Goal: Task Accomplishment & Management: Complete application form

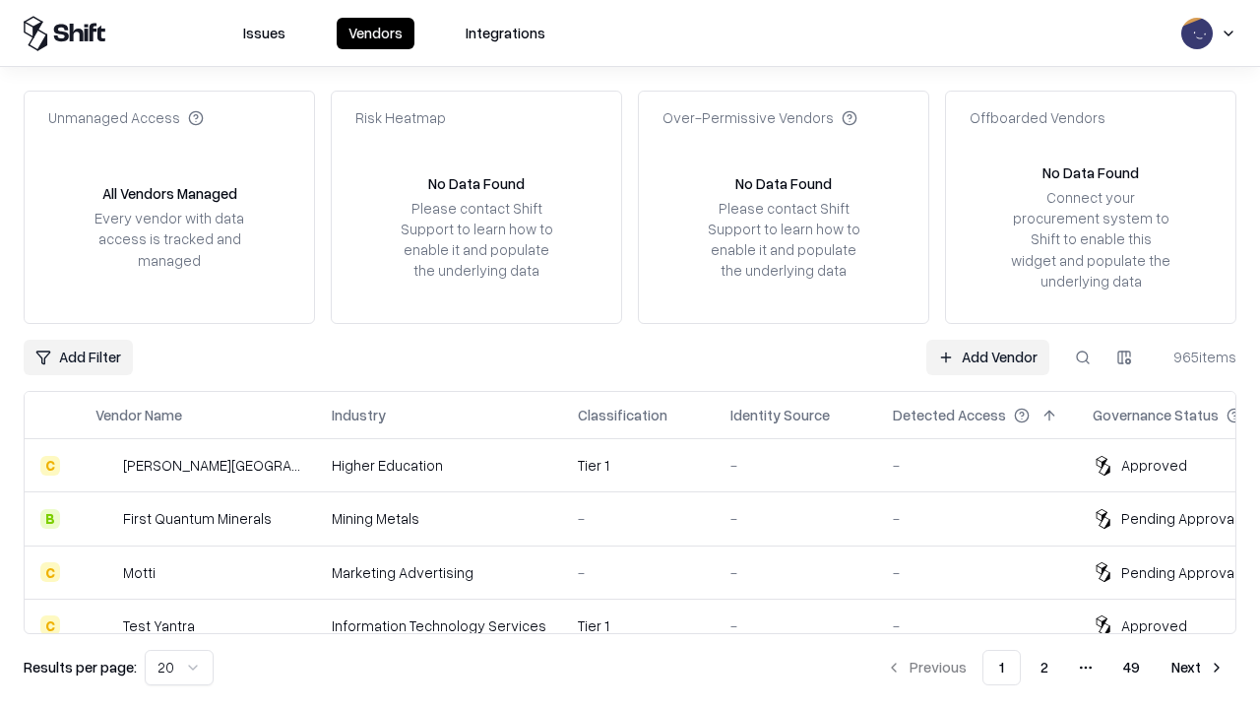
click at [987, 356] on link "Add Vendor" at bounding box center [987, 357] width 123 height 35
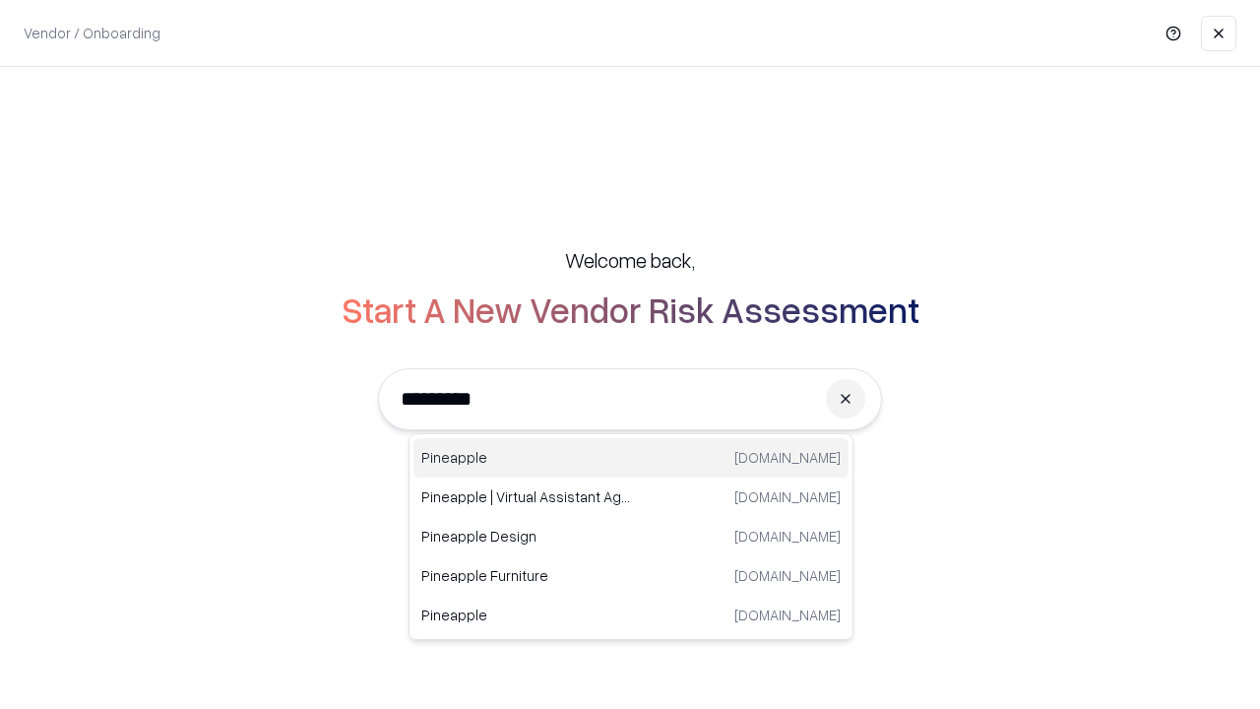
click at [631, 458] on div "Pineapple [DOMAIN_NAME]" at bounding box center [631, 457] width 435 height 39
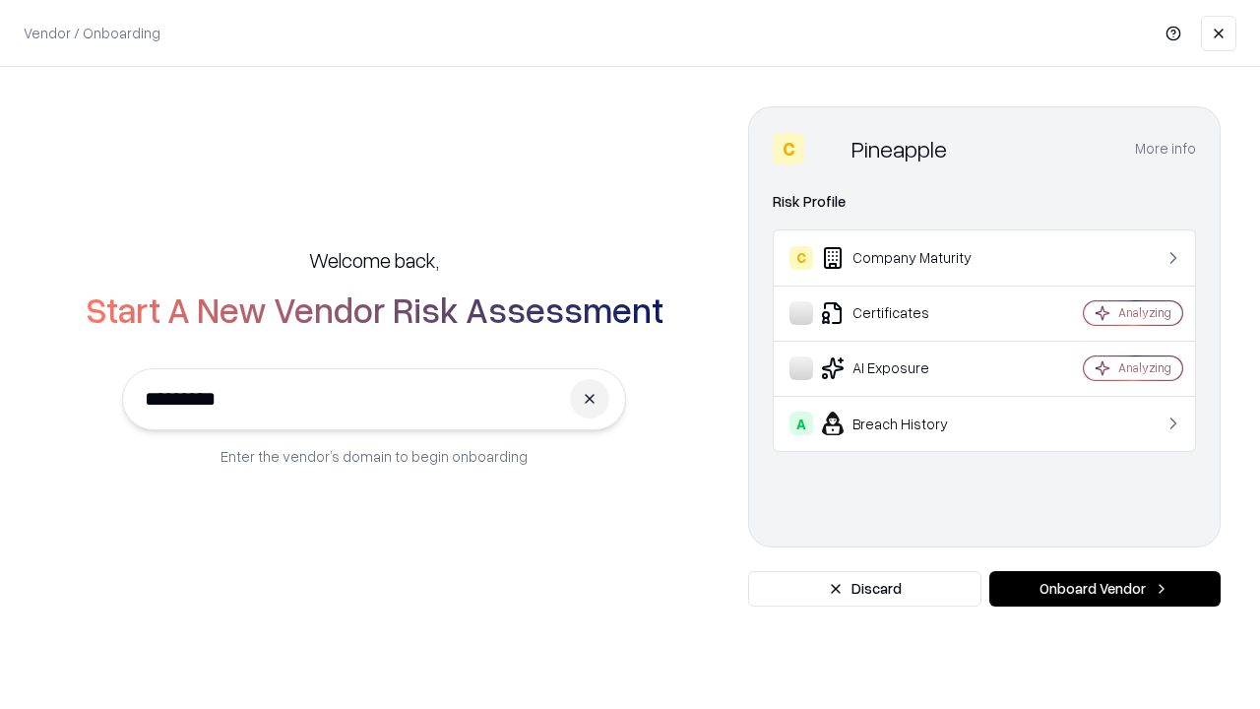
type input "*********"
click at [1105, 589] on button "Onboard Vendor" at bounding box center [1104, 588] width 231 height 35
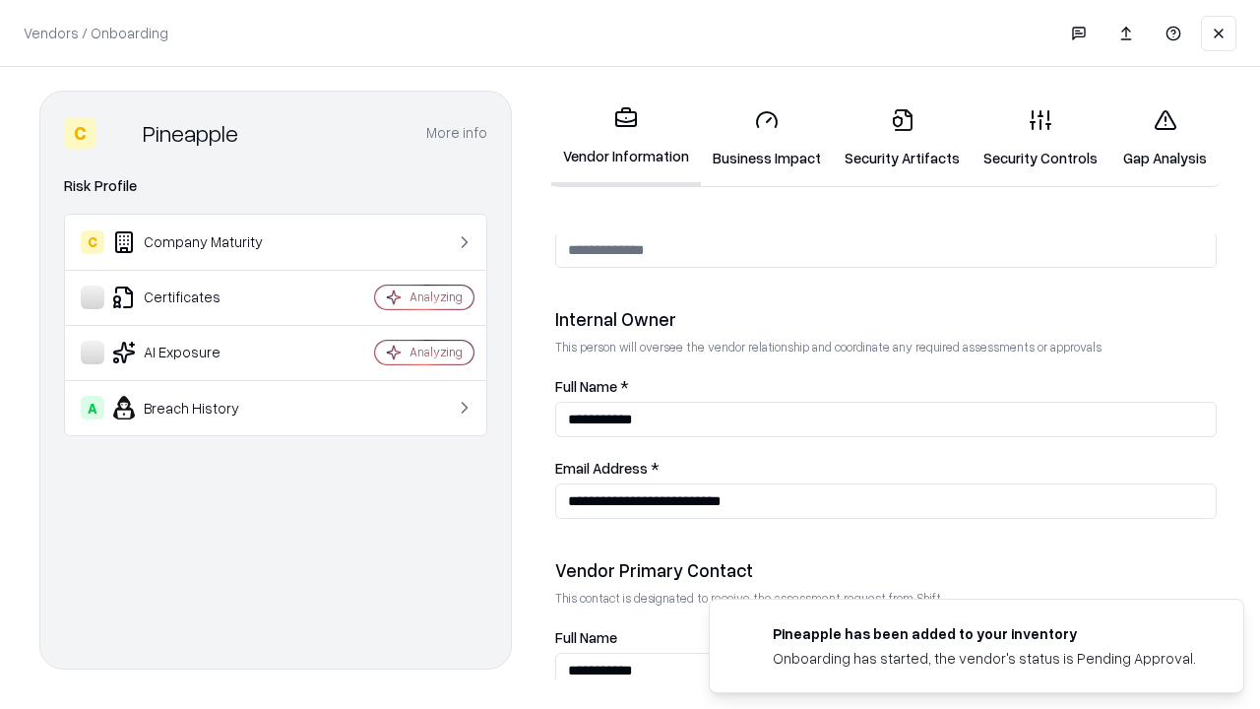
scroll to position [1020, 0]
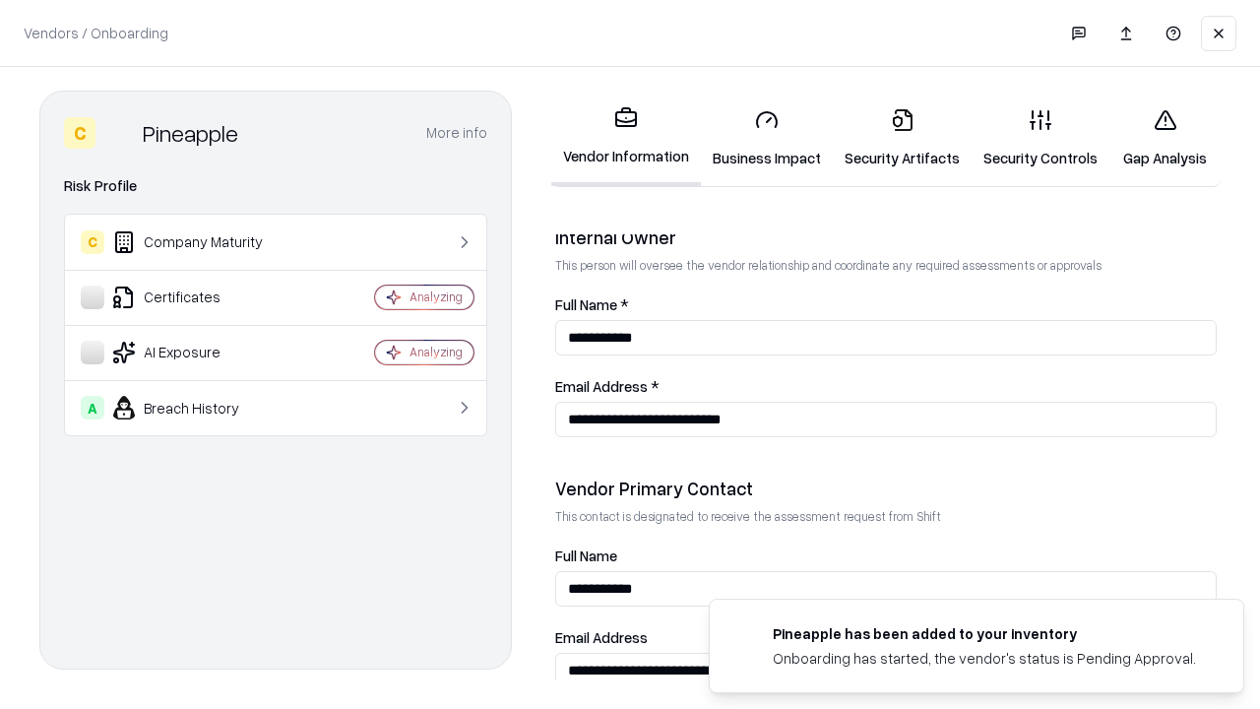
click at [902, 138] on link "Security Artifacts" at bounding box center [902, 139] width 139 height 92
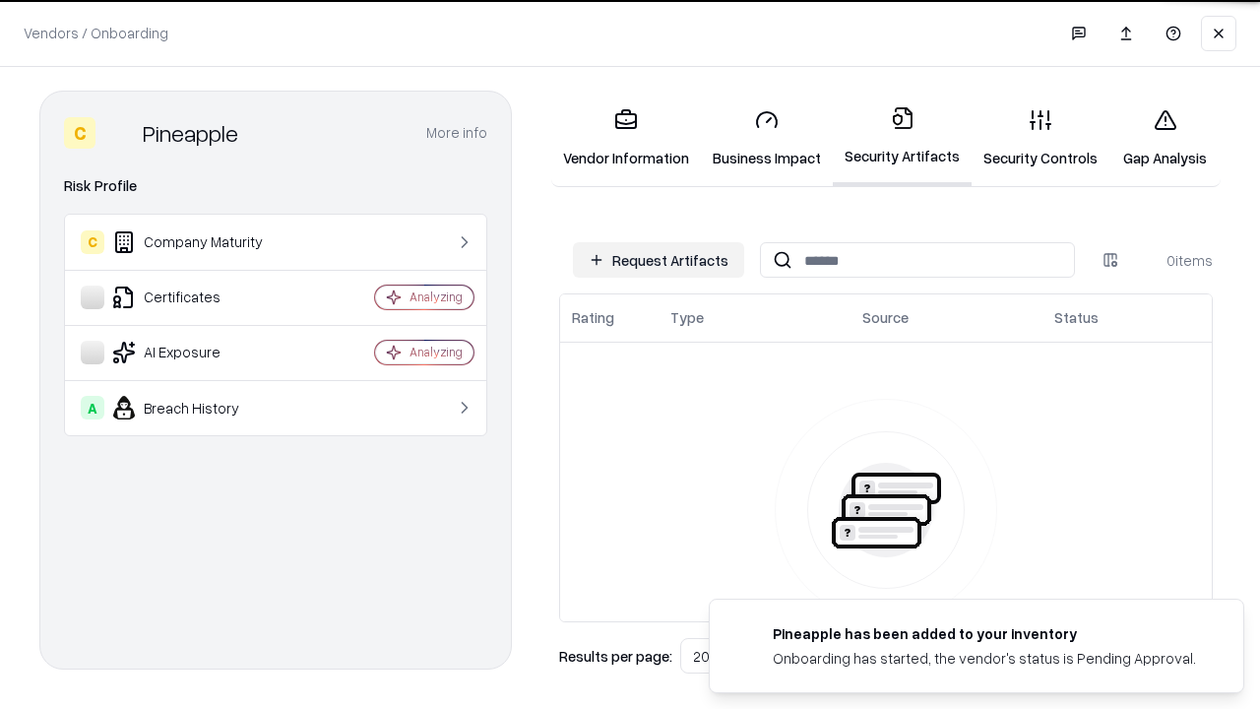
click at [659, 260] on button "Request Artifacts" at bounding box center [658, 259] width 171 height 35
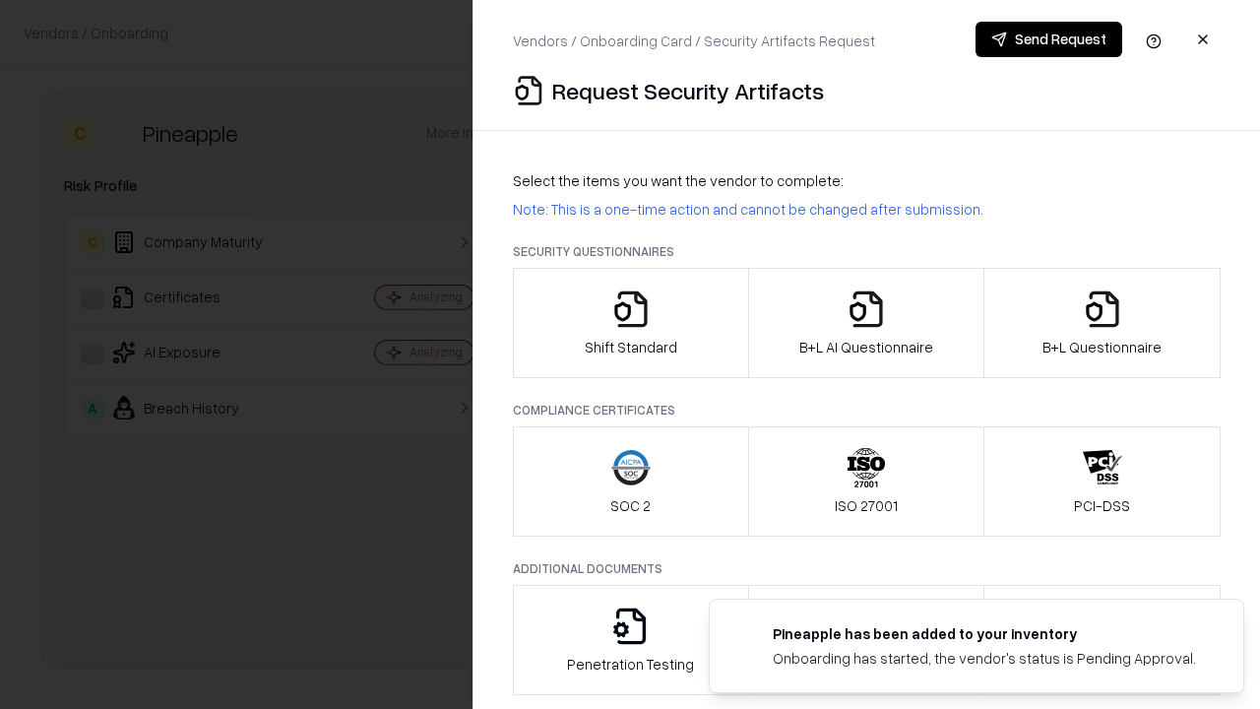
click at [1102, 323] on icon "button" at bounding box center [1102, 308] width 39 height 39
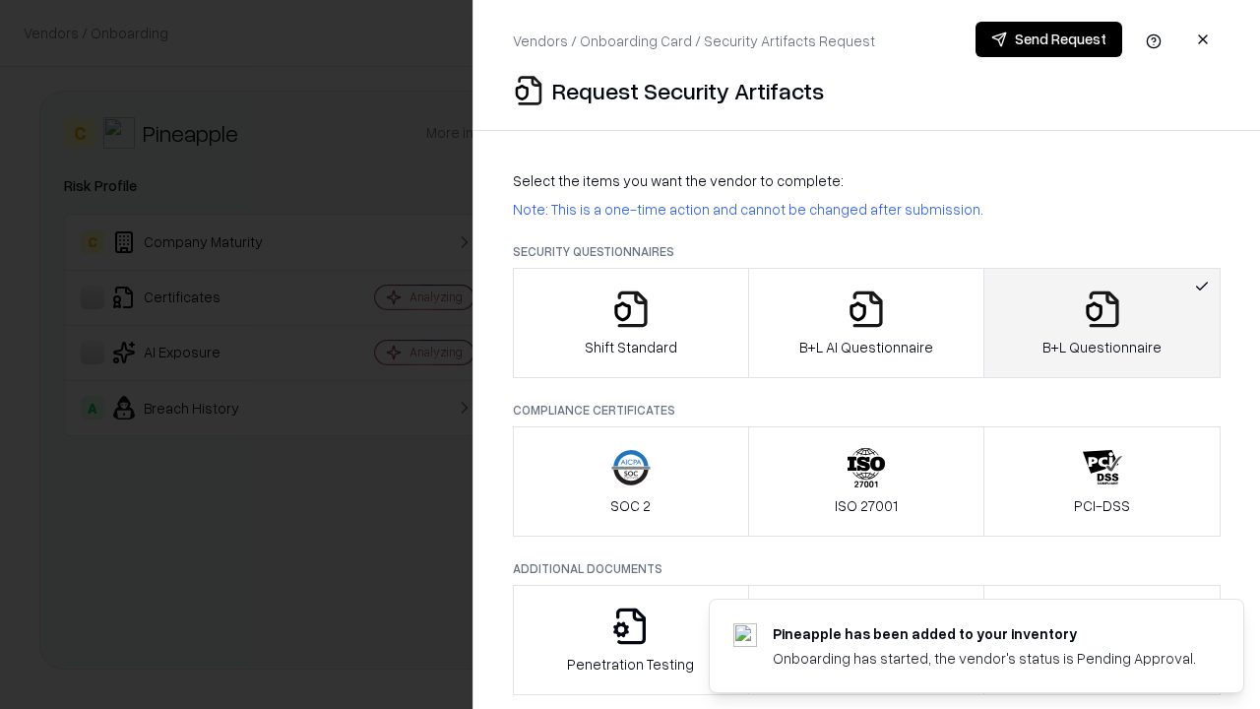
click at [865, 323] on icon "button" at bounding box center [866, 308] width 39 height 39
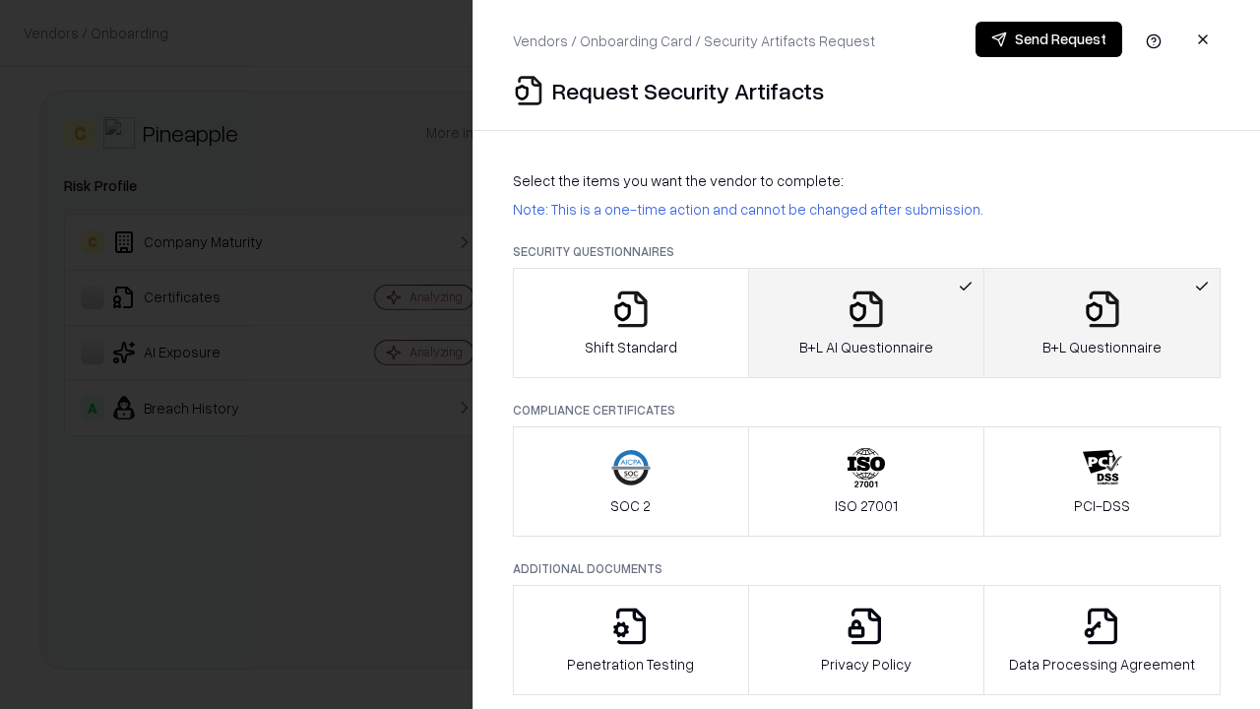
click at [1049, 39] on button "Send Request" at bounding box center [1049, 39] width 147 height 35
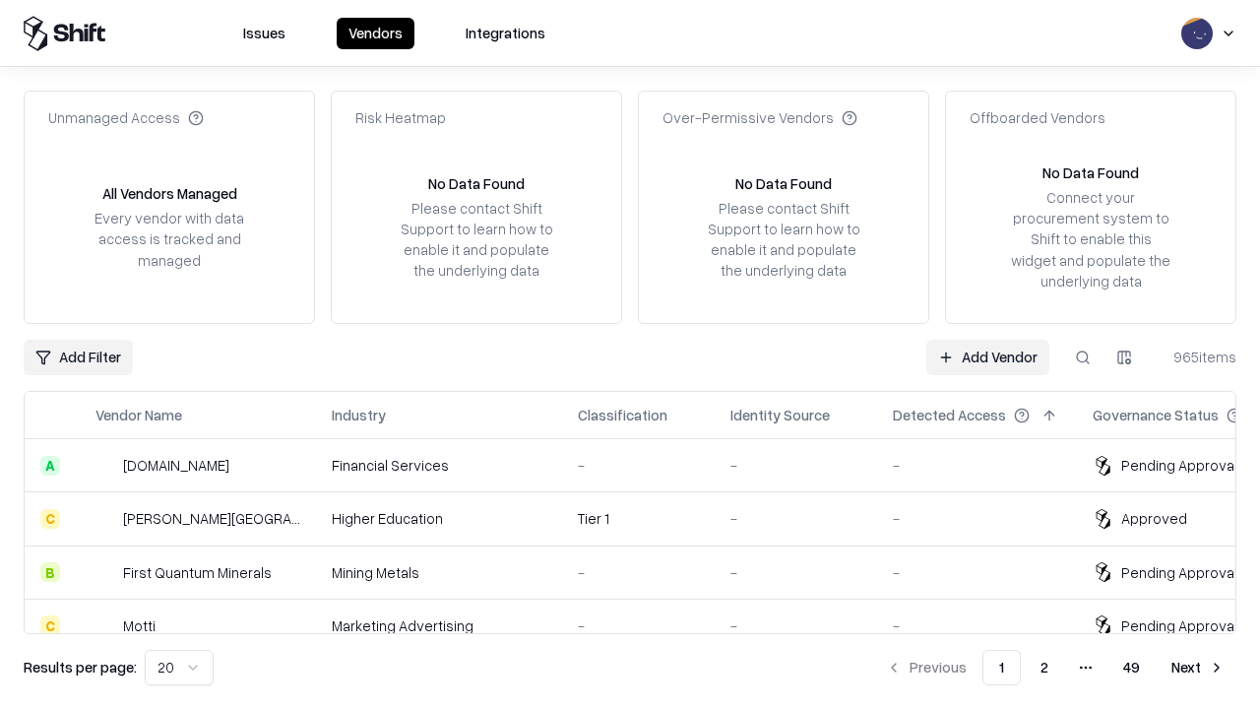
click at [987, 356] on link "Add Vendor" at bounding box center [987, 357] width 123 height 35
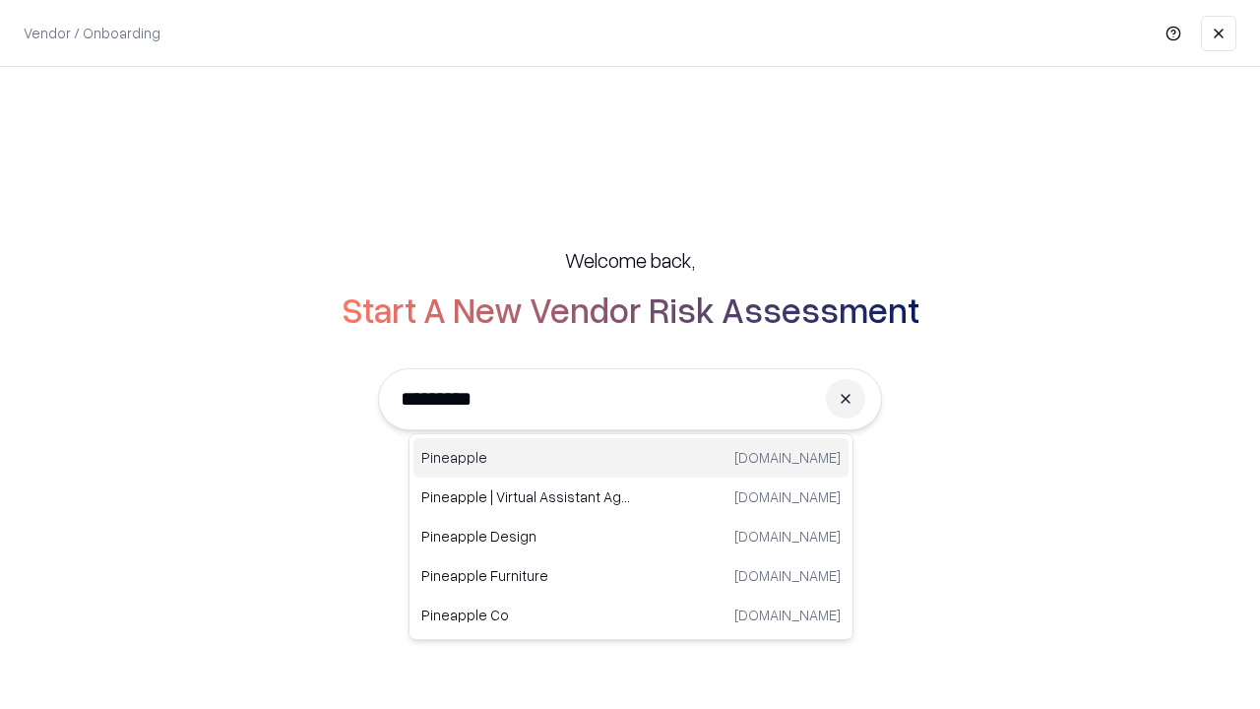
click at [631, 458] on div "Pineapple [DOMAIN_NAME]" at bounding box center [631, 457] width 435 height 39
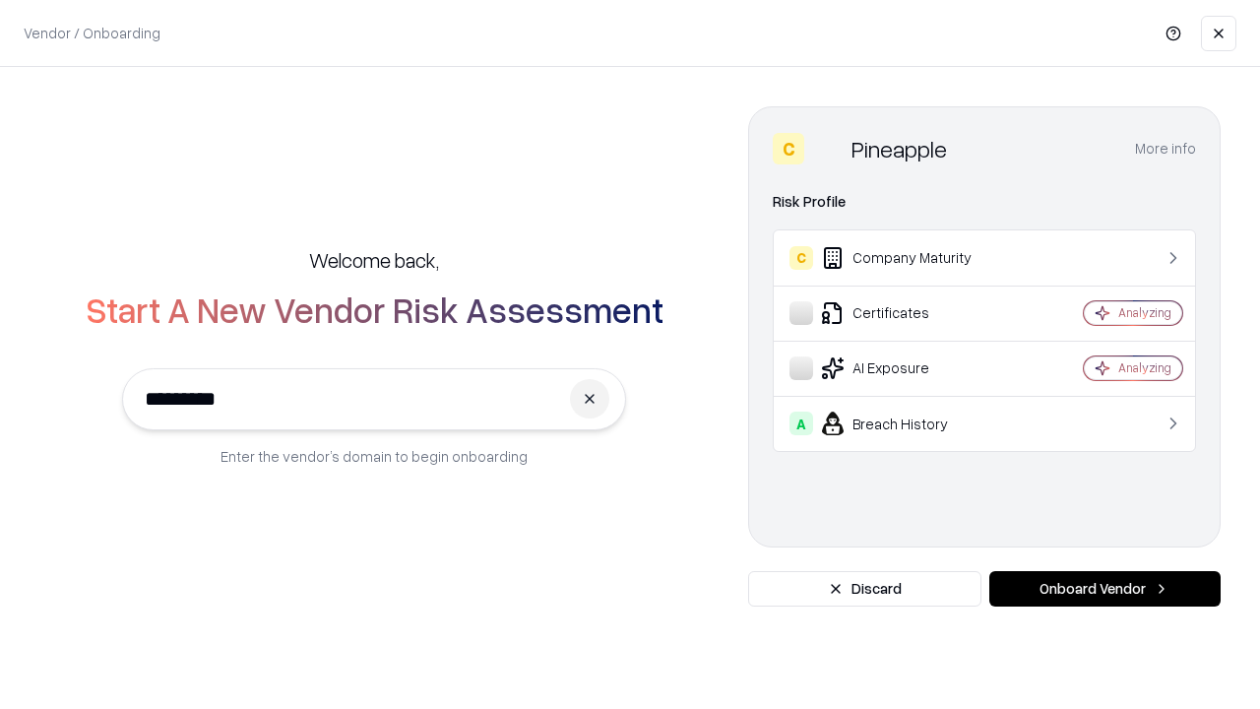
type input "*********"
click at [1105, 589] on button "Onboard Vendor" at bounding box center [1104, 588] width 231 height 35
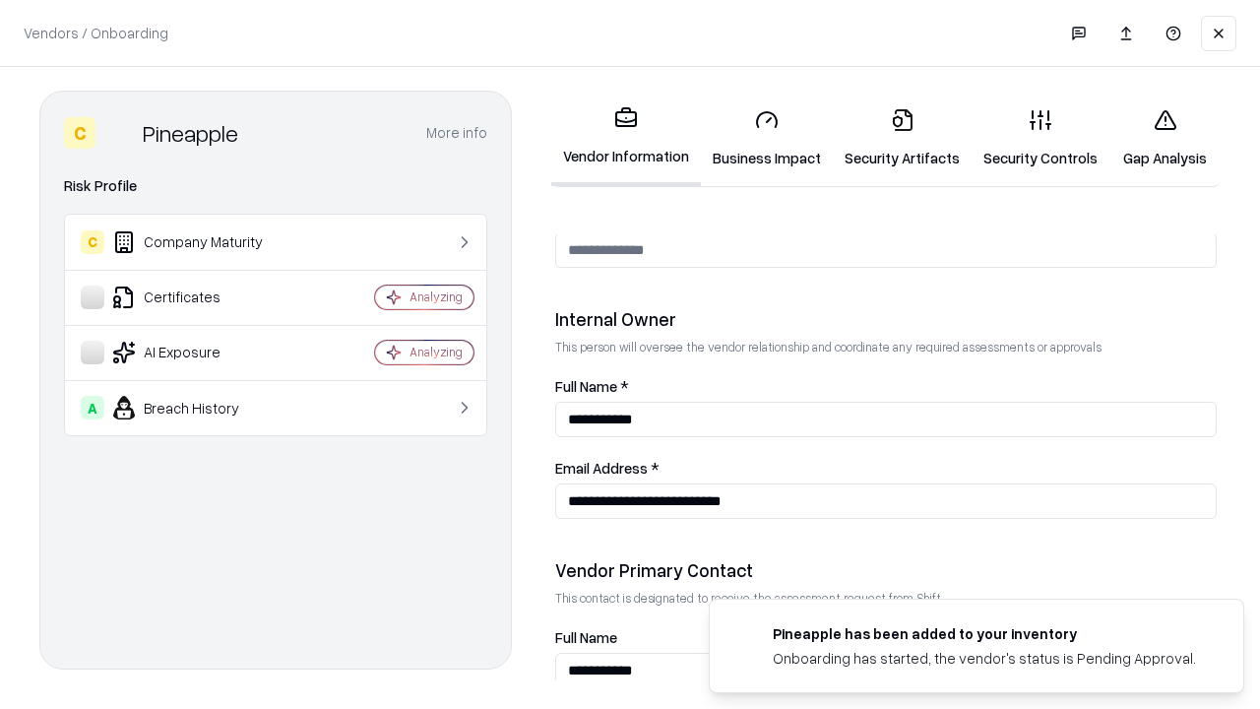
scroll to position [1020, 0]
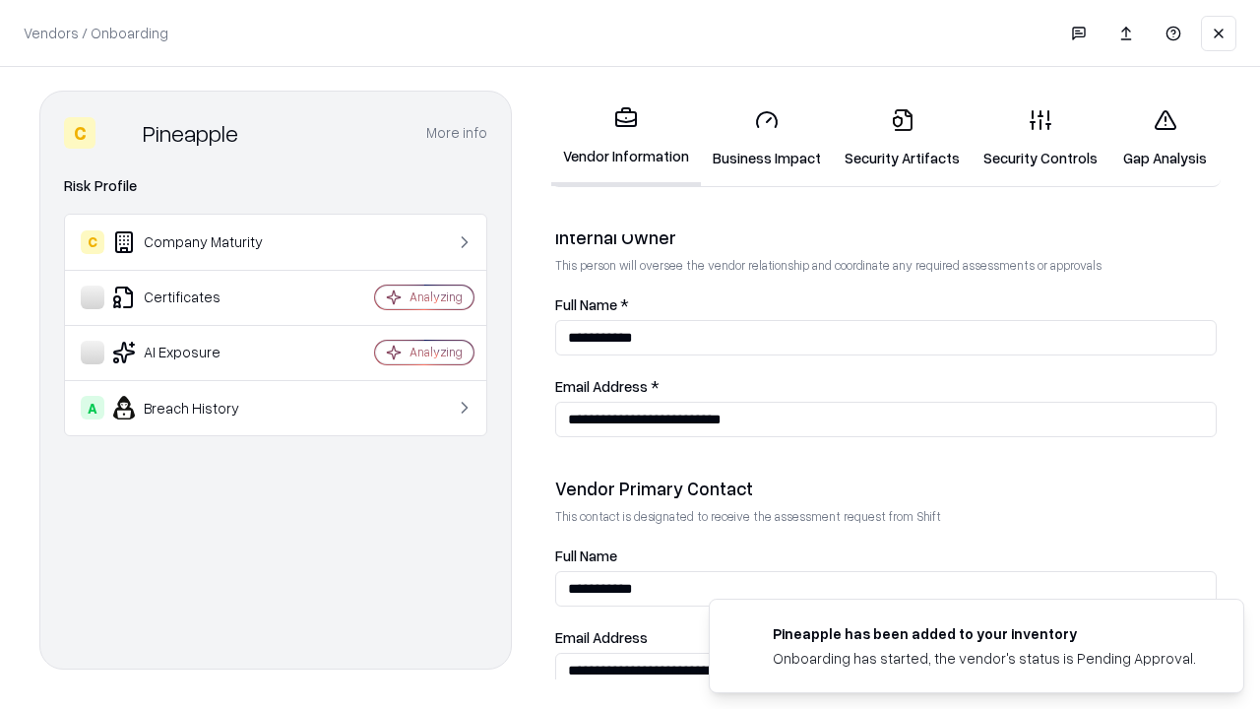
click at [1165, 138] on link "Gap Analysis" at bounding box center [1165, 139] width 111 height 92
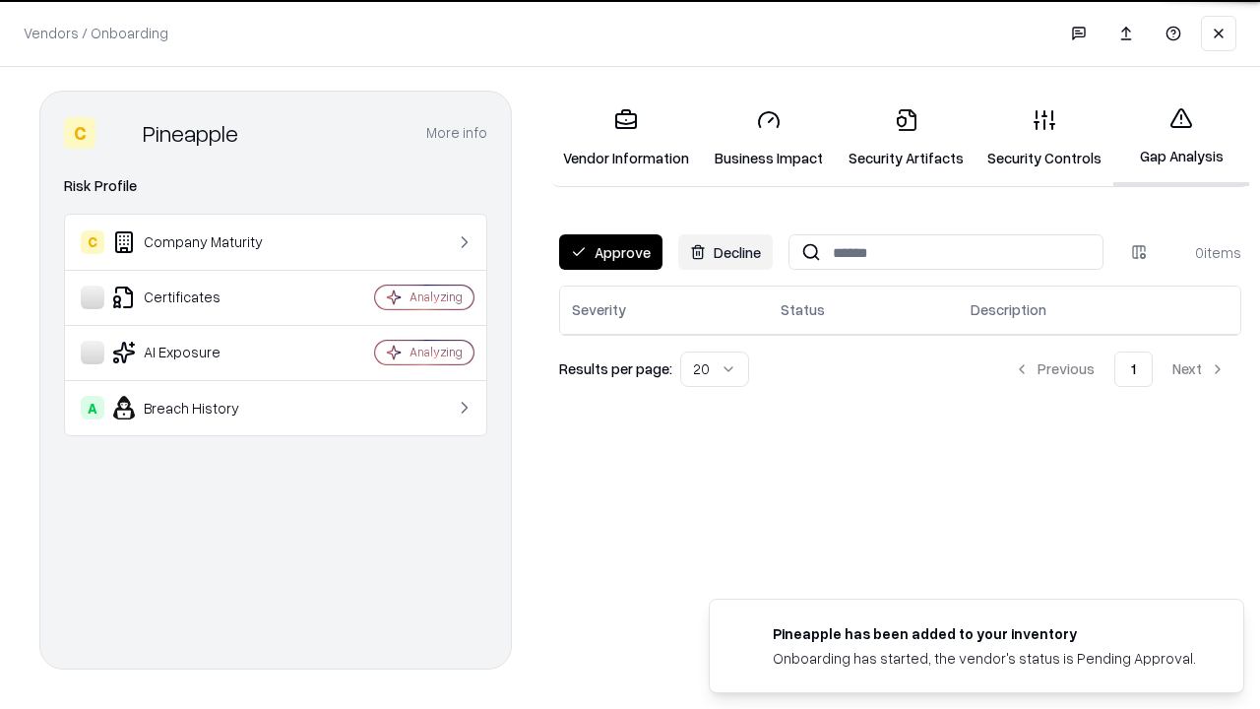
click at [610, 252] on button "Approve" at bounding box center [610, 251] width 103 height 35
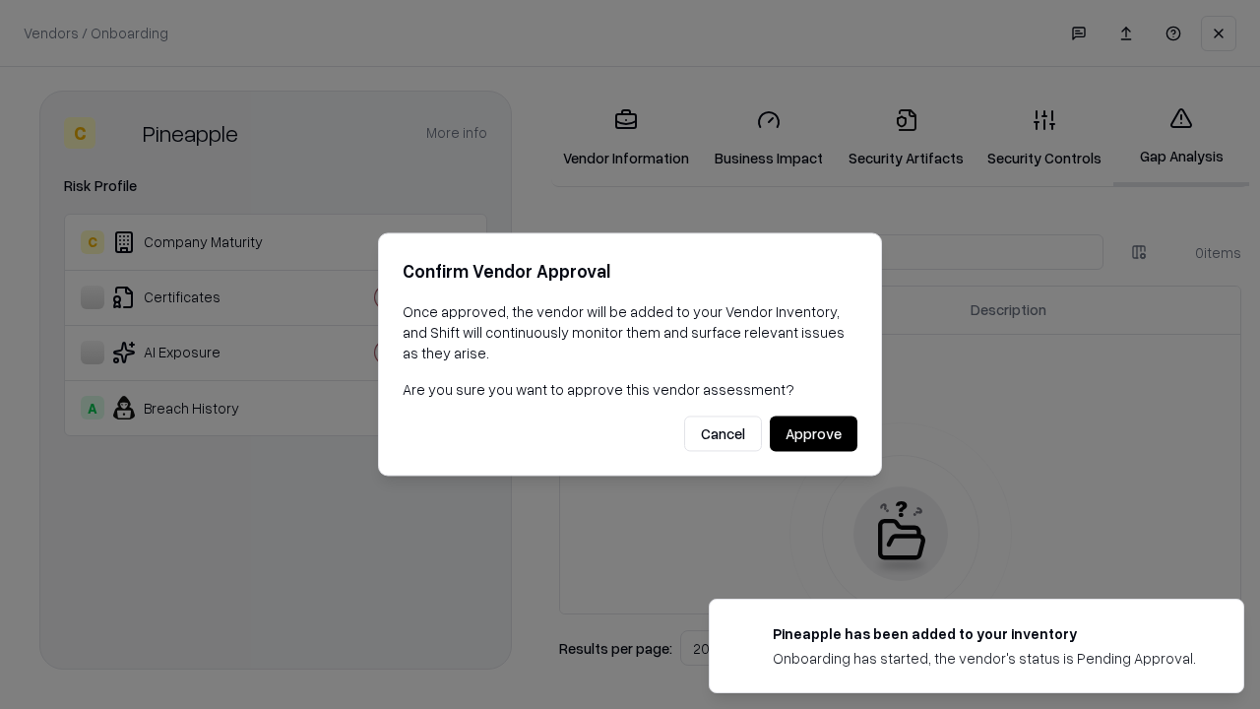
click at [813, 433] on button "Approve" at bounding box center [814, 433] width 88 height 35
